Goal: Task Accomplishment & Management: Manage account settings

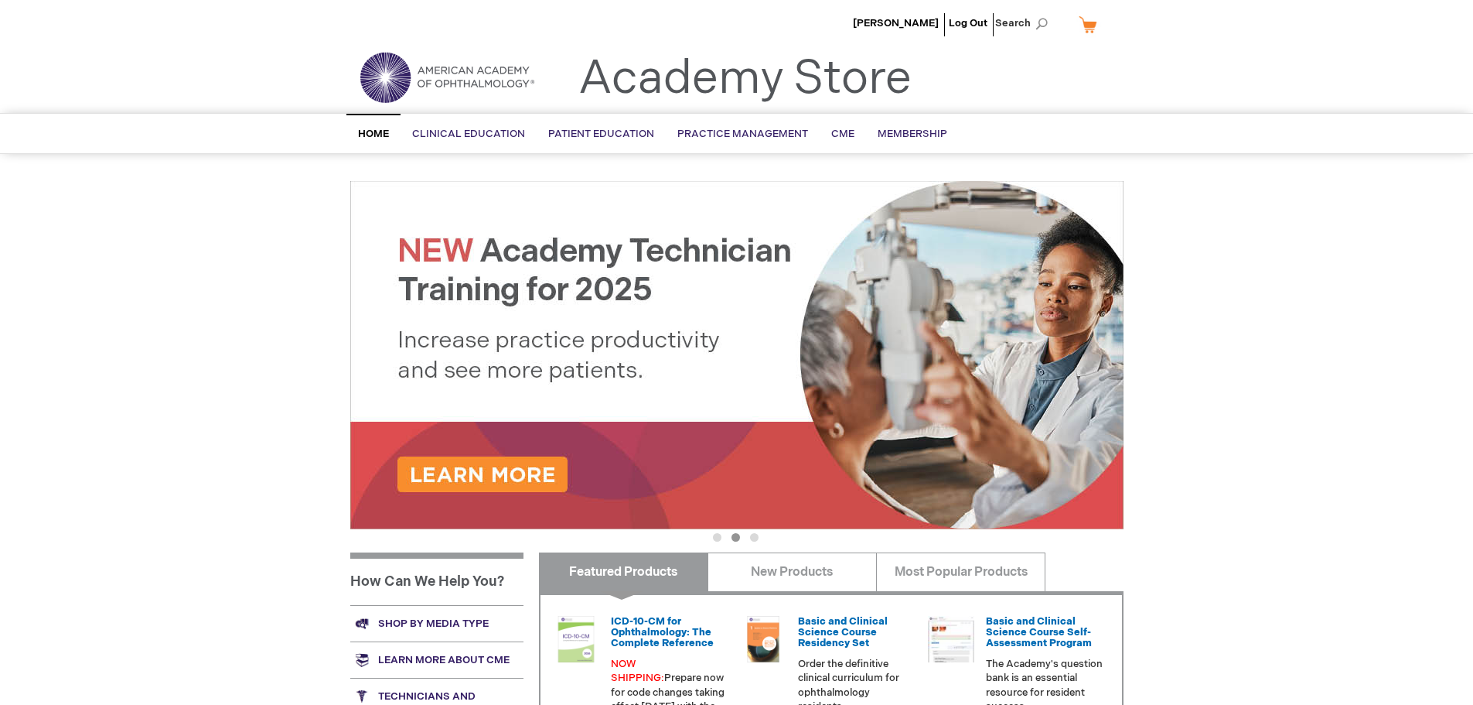
click at [376, 139] on span "Home" at bounding box center [373, 134] width 31 height 12
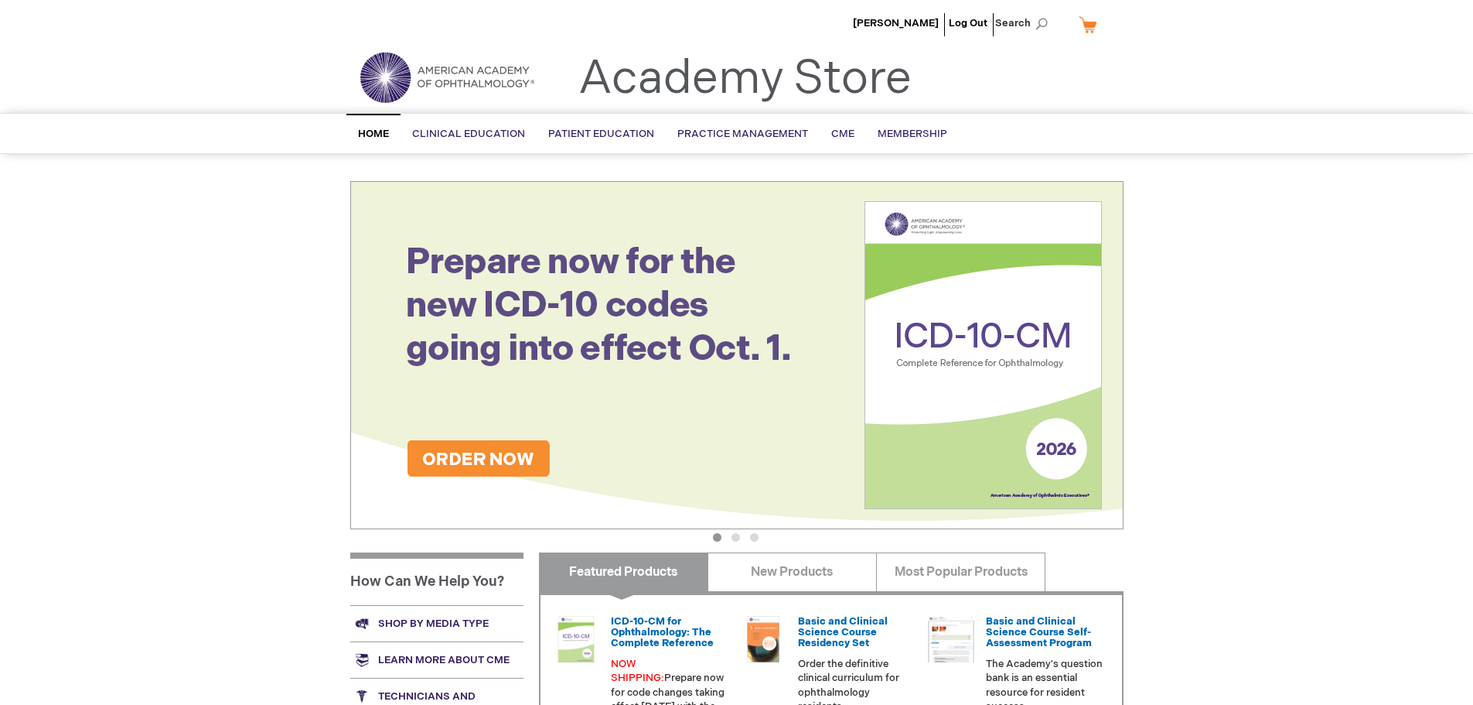
click at [374, 126] on link "Home" at bounding box center [373, 133] width 54 height 39
click at [869, 18] on span "[PERSON_NAME]" at bounding box center [896, 23] width 86 height 12
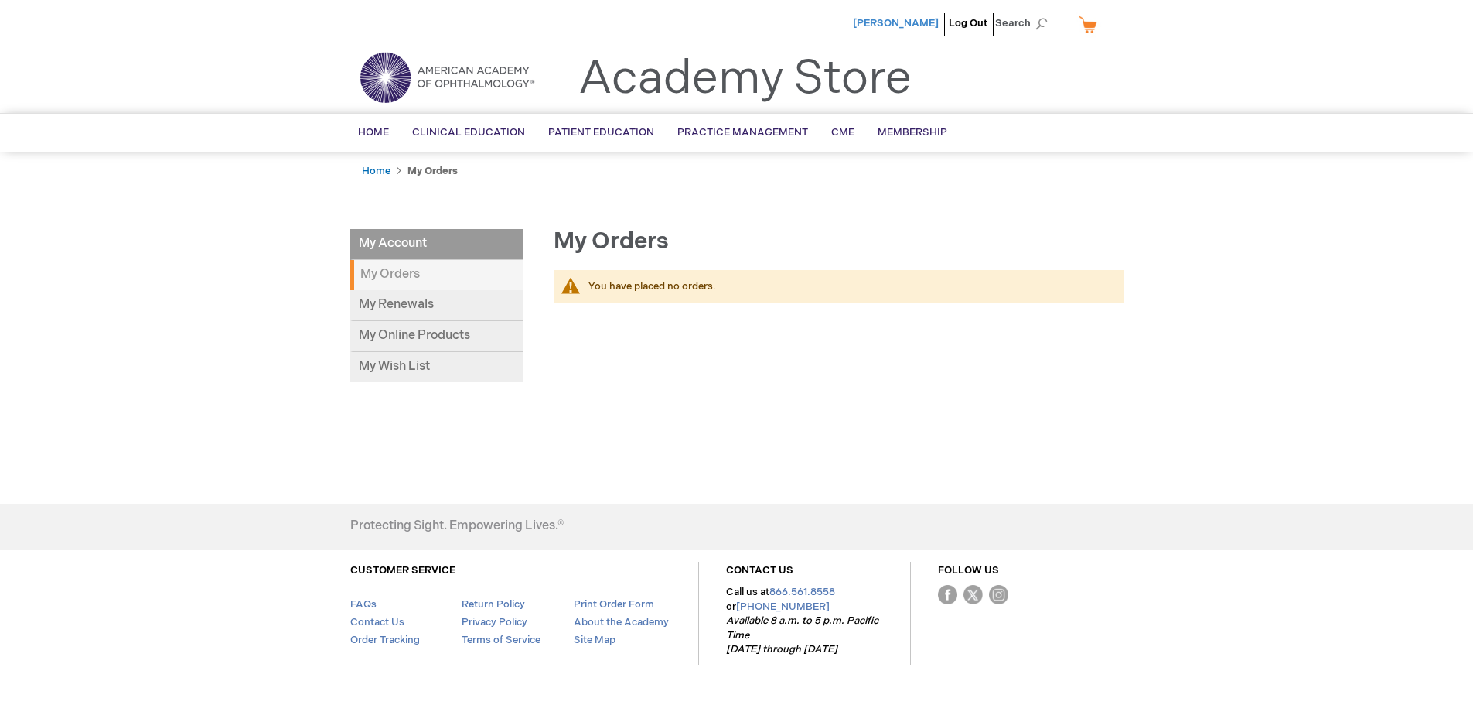
click at [891, 24] on span "[PERSON_NAME]" at bounding box center [896, 23] width 86 height 12
click at [416, 336] on link "My Online Products" at bounding box center [436, 336] width 172 height 31
click at [358, 133] on span "Home" at bounding box center [373, 132] width 31 height 12
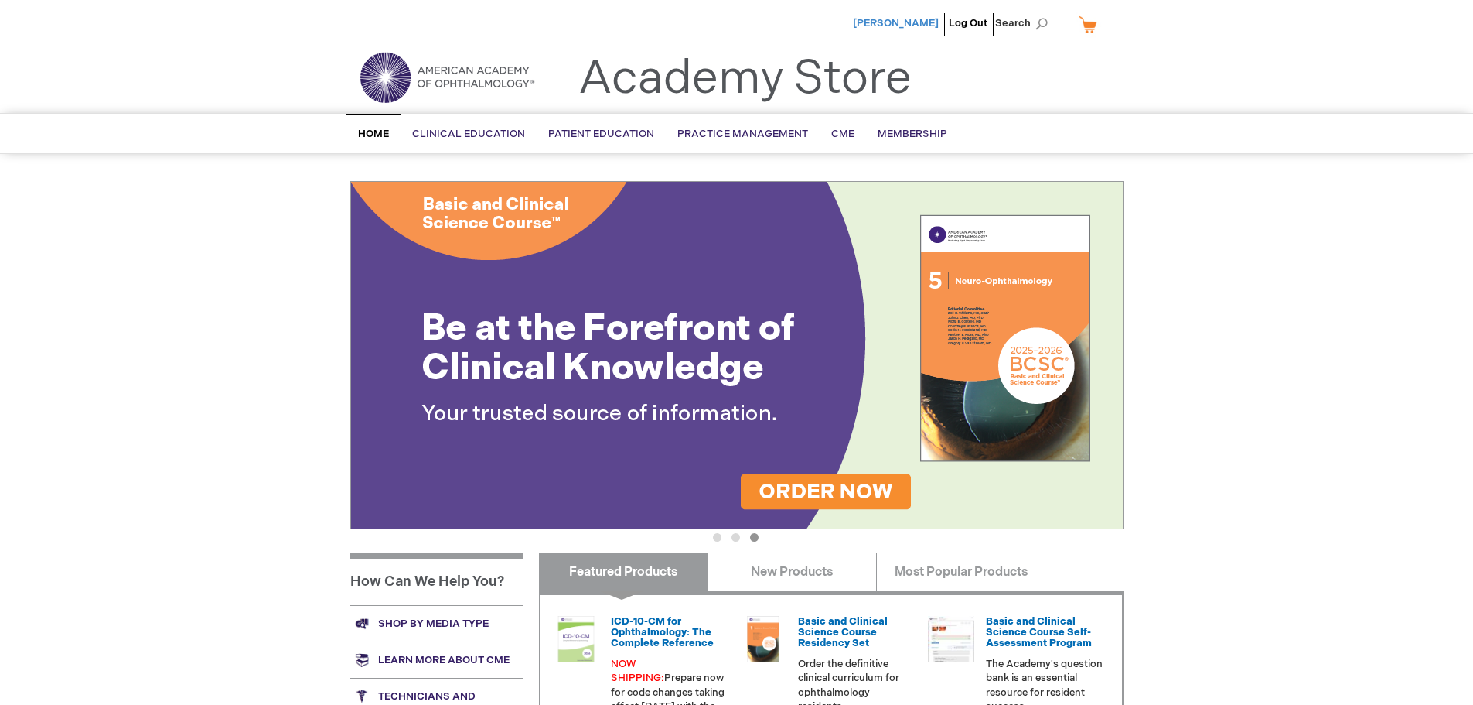
click at [870, 25] on span "[PERSON_NAME]" at bounding box center [896, 23] width 86 height 12
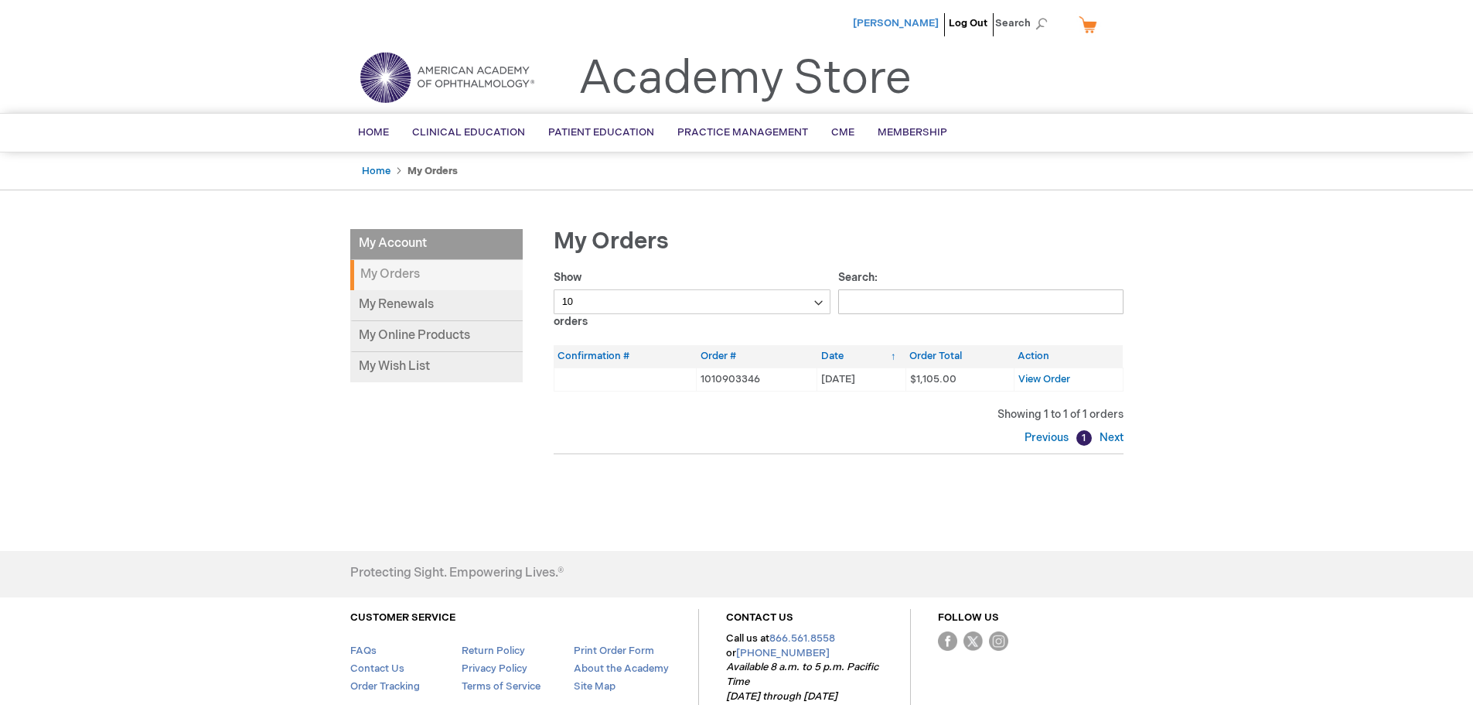
click at [889, 20] on span "[PERSON_NAME]" at bounding box center [896, 23] width 86 height 12
click at [366, 128] on span "Home" at bounding box center [373, 132] width 31 height 12
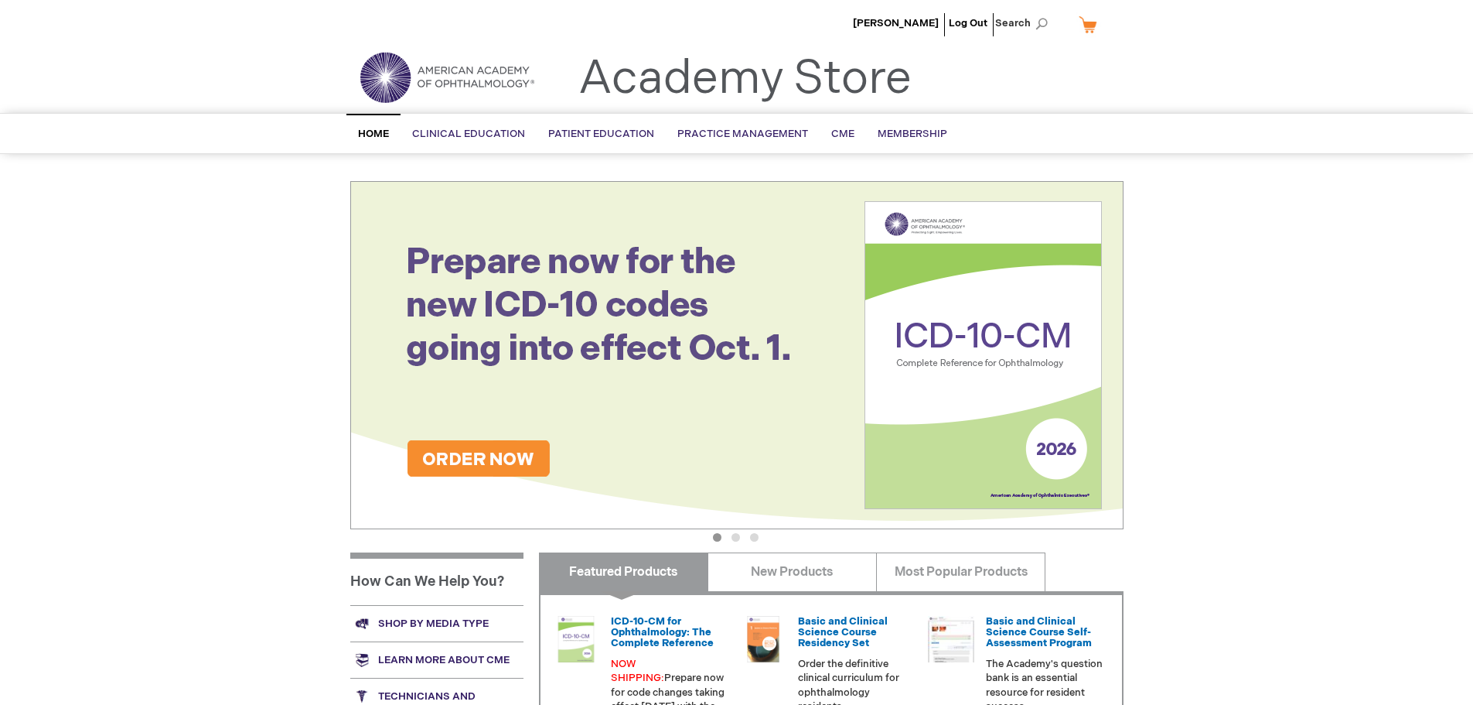
click at [380, 131] on span "Home" at bounding box center [373, 134] width 31 height 12
click at [877, 15] on li "[PERSON_NAME]" at bounding box center [896, 23] width 94 height 46
click at [401, 77] on img at bounding box center [447, 77] width 186 height 56
